Goal: Task Accomplishment & Management: Use online tool/utility

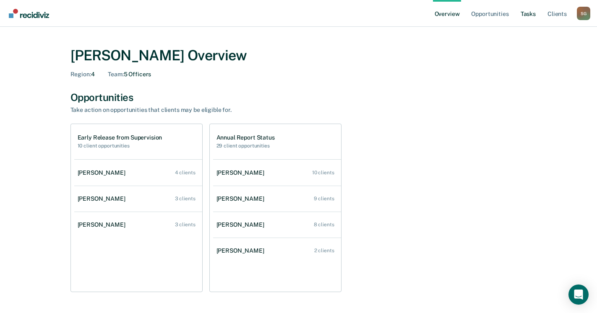
click at [530, 15] on link "Tasks" at bounding box center [528, 13] width 18 height 27
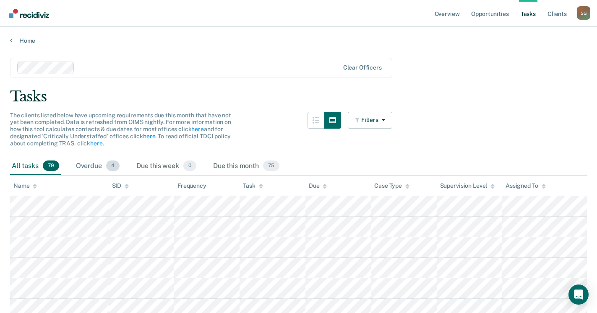
click at [89, 162] on div "Overdue 4" at bounding box center [97, 166] width 47 height 18
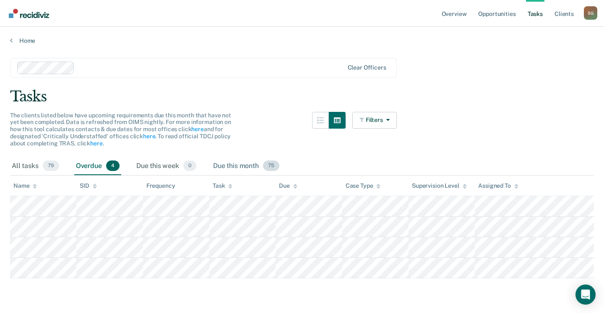
click at [251, 168] on div "Due this month 75" at bounding box center [246, 166] width 70 height 18
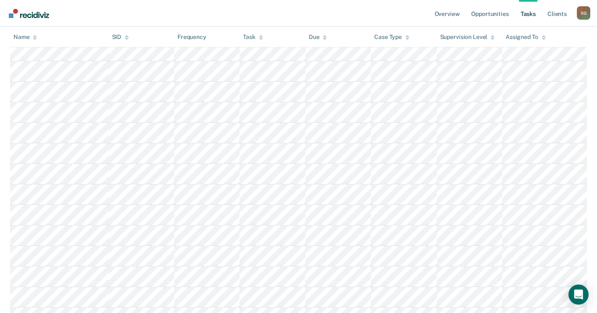
scroll to position [21, 0]
